Goal: Navigation & Orientation: Find specific page/section

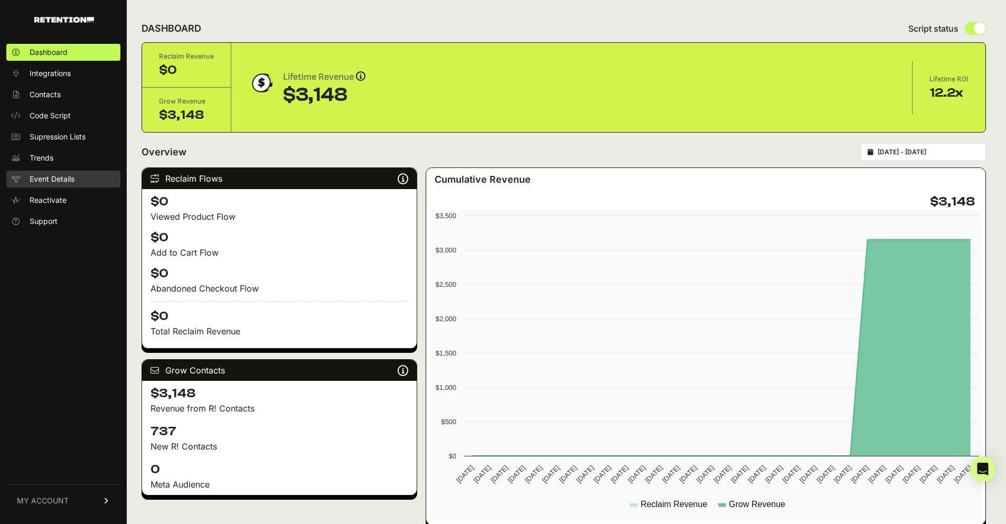
click at [51, 185] on link "Event Details" at bounding box center [63, 179] width 114 height 17
click at [48, 73] on span "Integrations" at bounding box center [50, 73] width 41 height 11
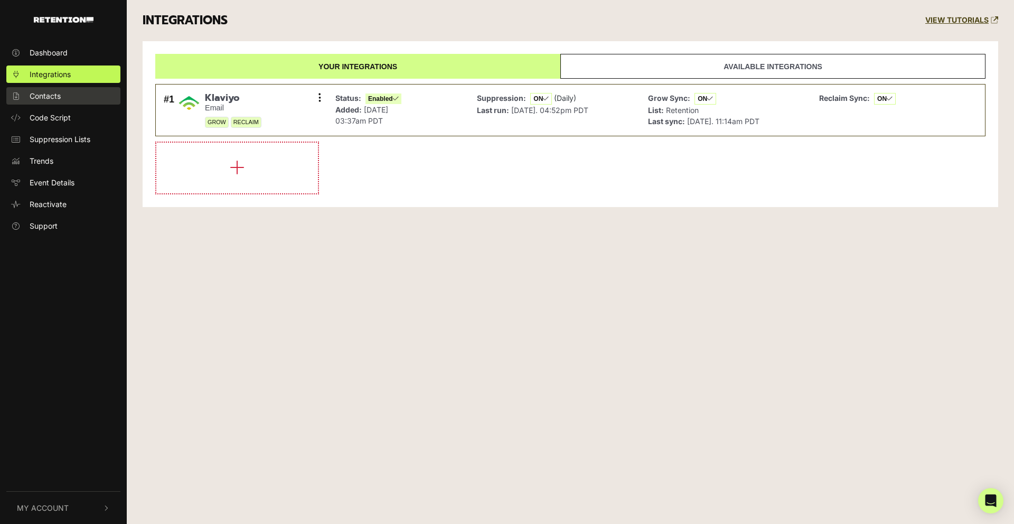
click at [45, 95] on span "Contacts" at bounding box center [45, 95] width 31 height 11
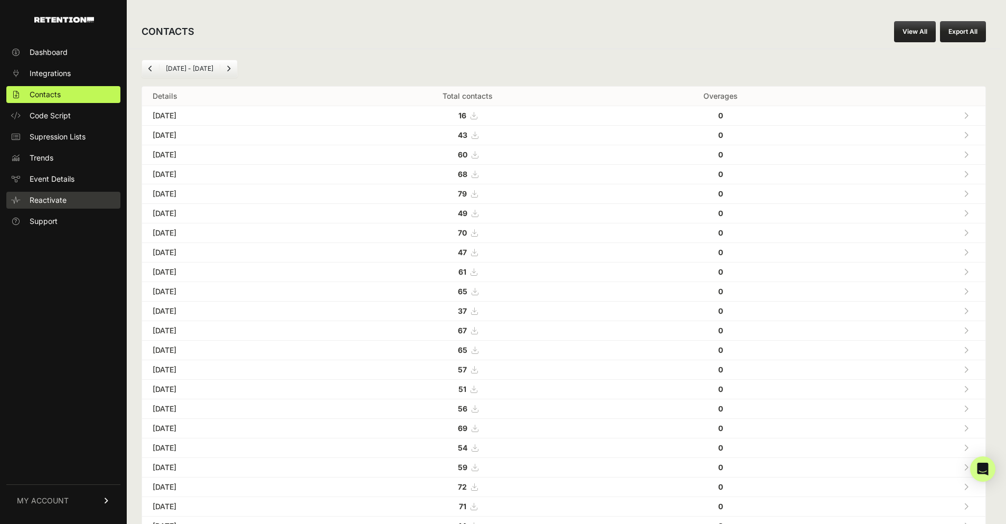
click at [53, 199] on span "Reactivate" at bounding box center [48, 200] width 37 height 11
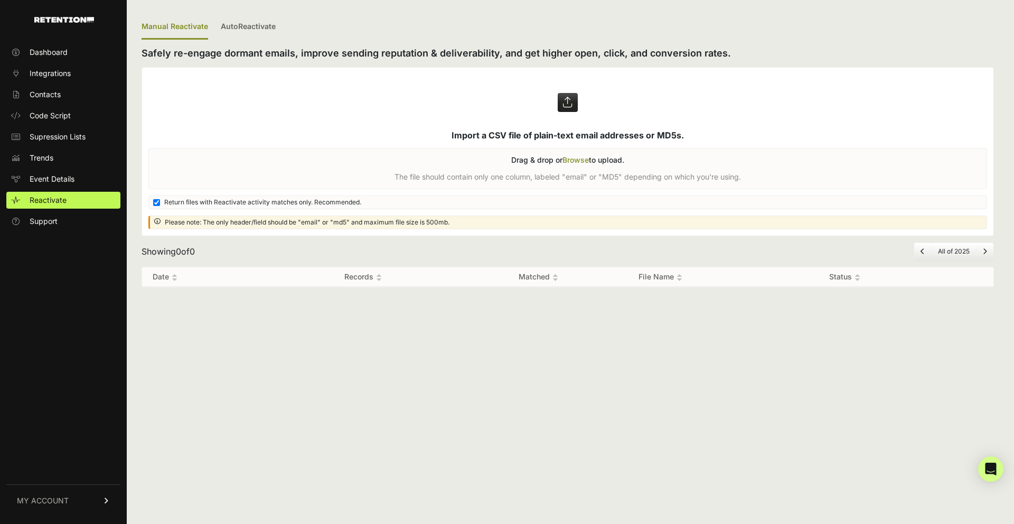
click at [108, 499] on icon at bounding box center [106, 500] width 7 height 6
click at [214, 415] on div "Manual Reactivate AutoReactivate Safely re-engage dormant emails, improve sendi…" at bounding box center [568, 262] width 882 height 524
click at [85, 138] on span "Supression Lists" at bounding box center [58, 136] width 56 height 11
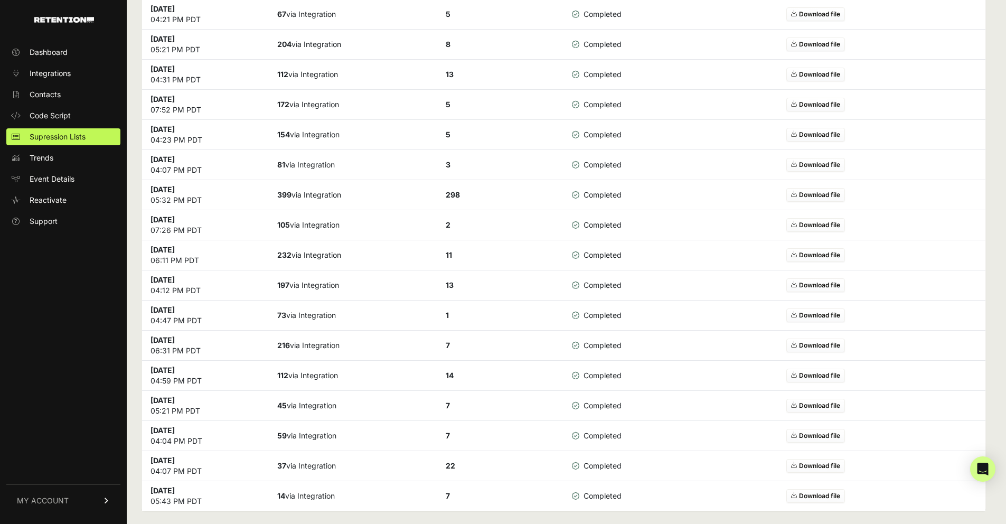
scroll to position [529, 0]
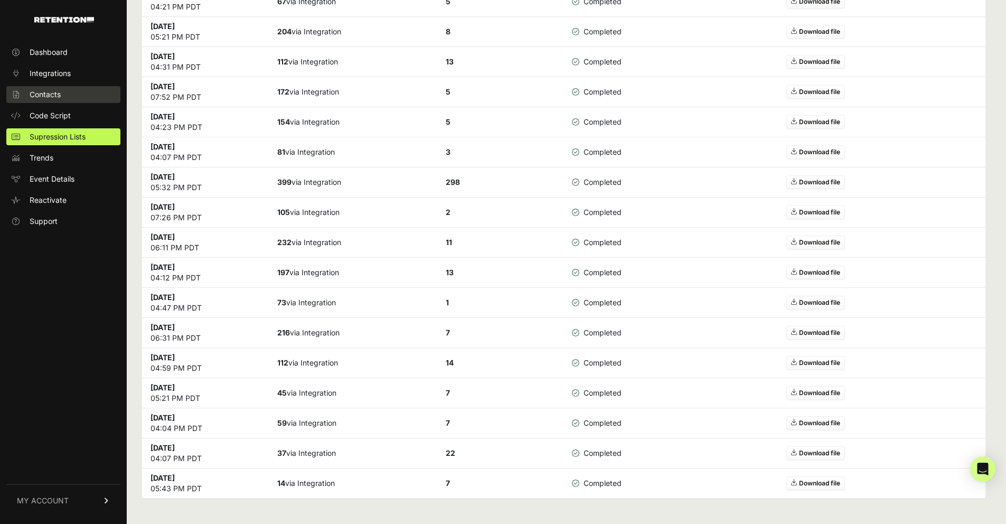
click at [53, 98] on span "Contacts" at bounding box center [45, 94] width 31 height 11
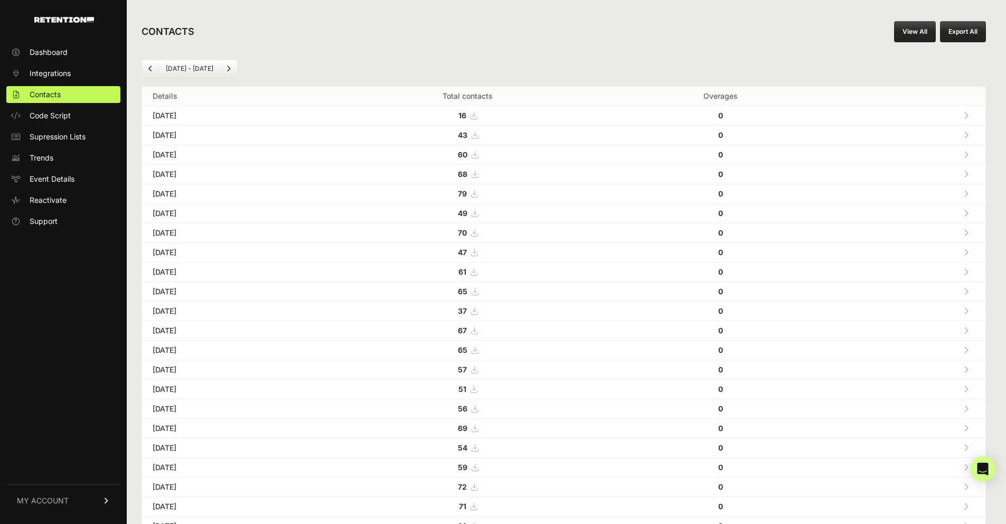
click at [466, 115] on strong "16" at bounding box center [462, 115] width 8 height 9
click at [77, 59] on link "Dashboard" at bounding box center [63, 52] width 114 height 17
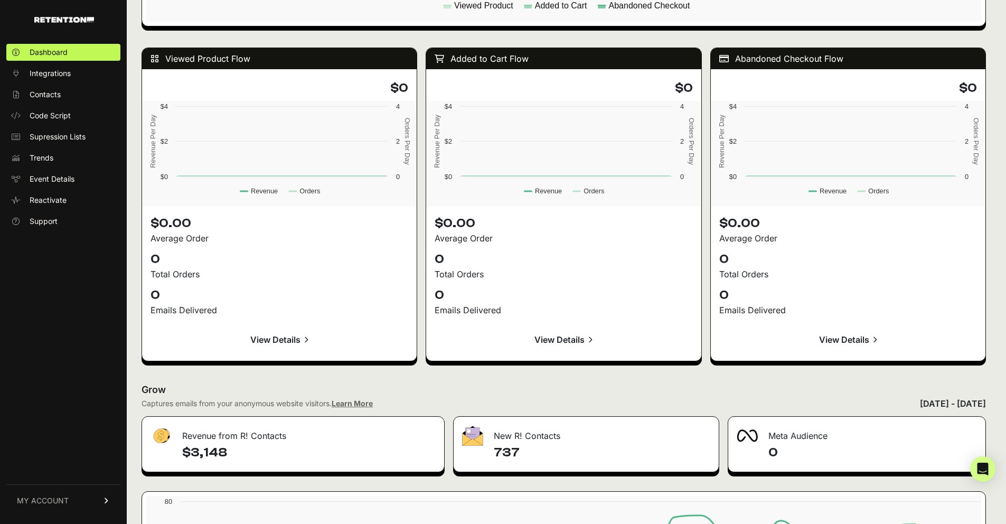
scroll to position [884, 0]
